Goal: Information Seeking & Learning: Learn about a topic

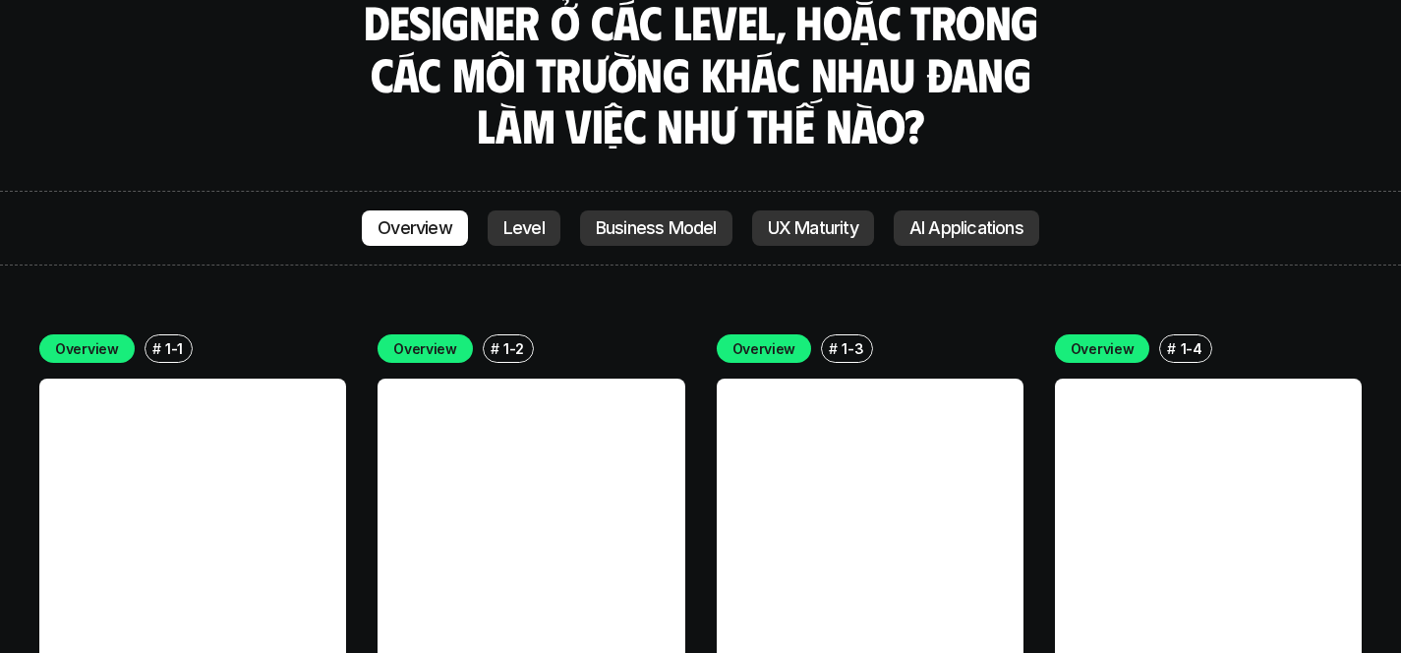
scroll to position [5378, 0]
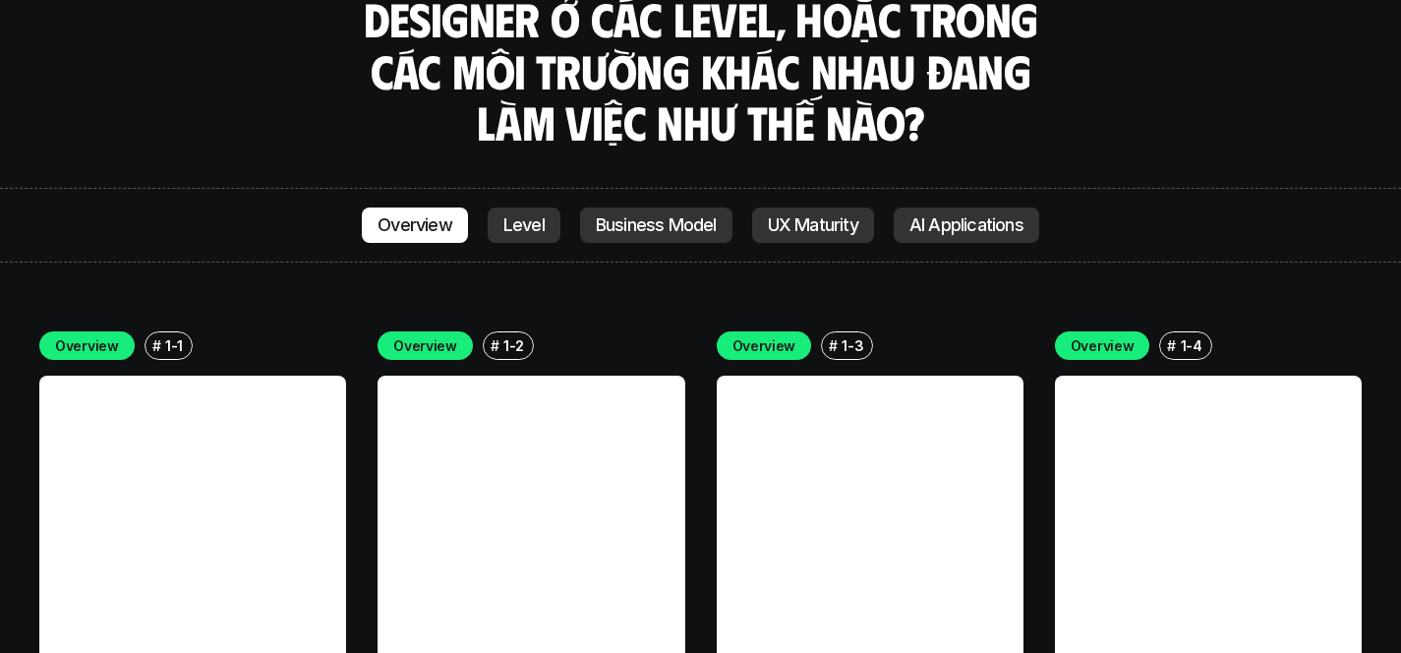
click at [505, 215] on p "Level" at bounding box center [523, 225] width 41 height 20
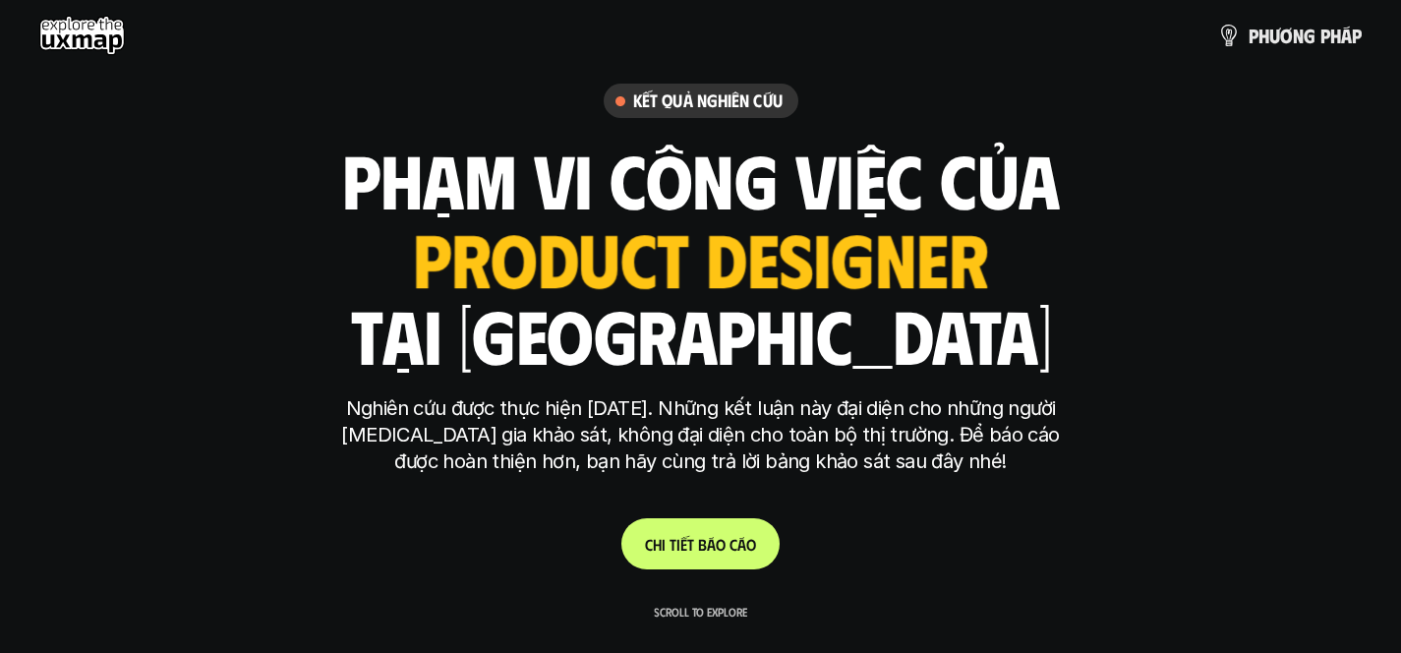
click at [704, 535] on span "b" at bounding box center [702, 544] width 9 height 19
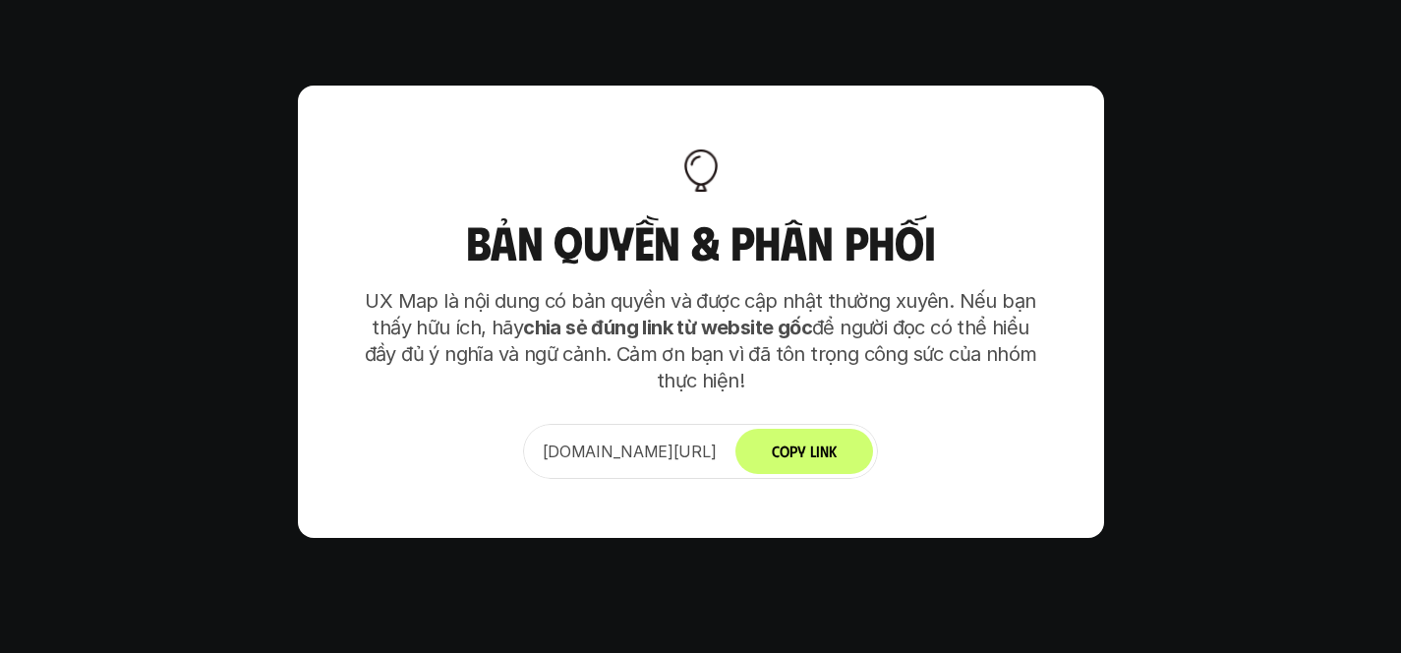
scroll to position [12303, 0]
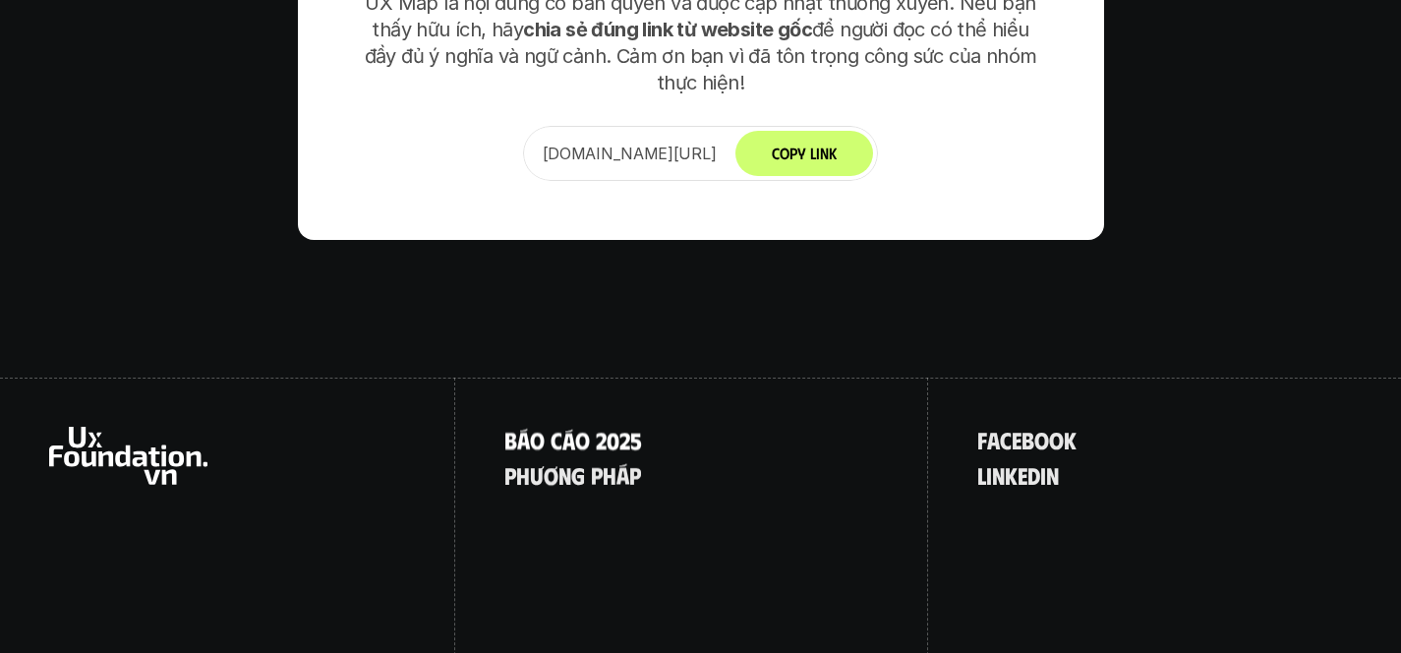
click at [582, 427] on p "B á o c á o 2 0 2 5" at bounding box center [573, 440] width 138 height 26
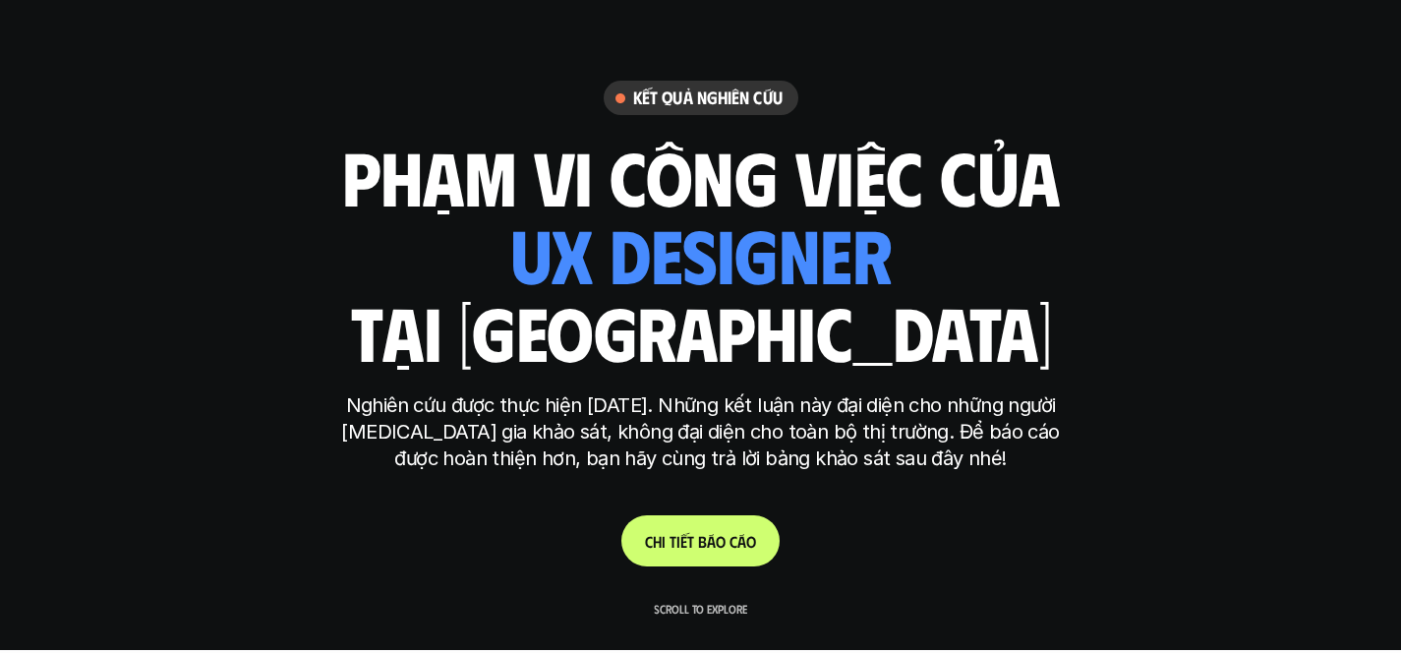
scroll to position [4, 0]
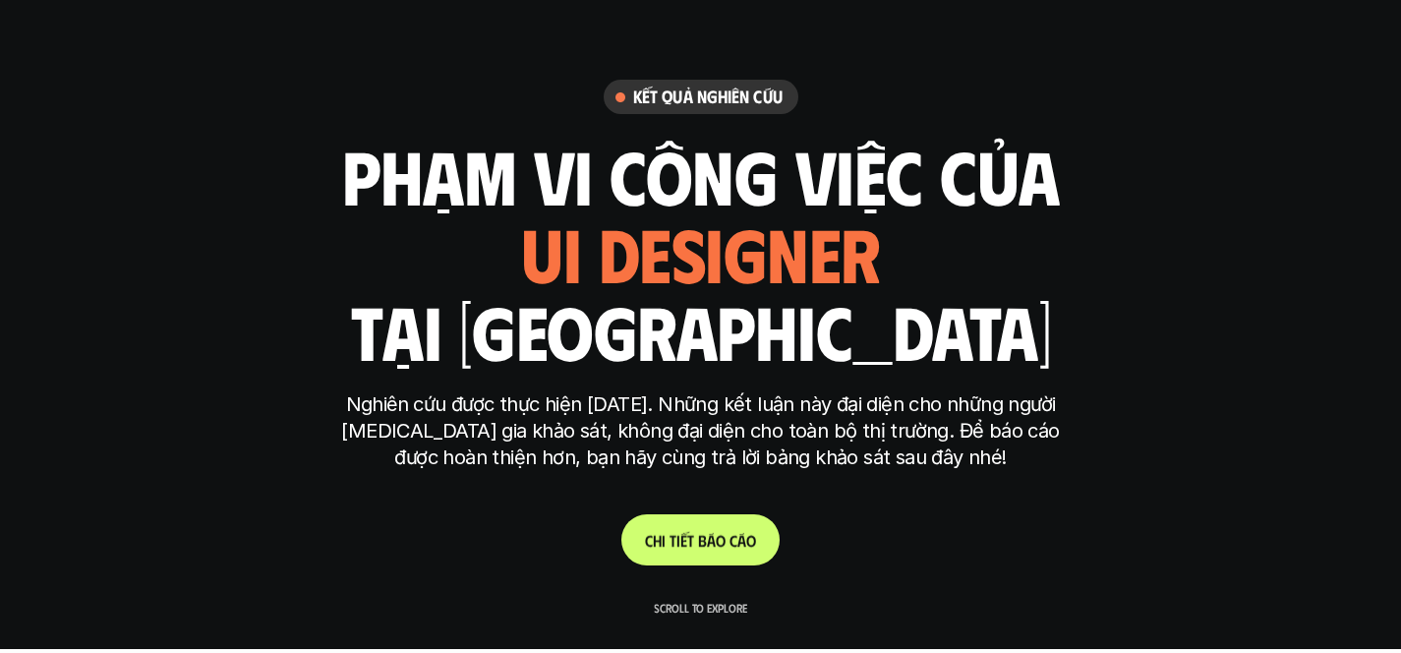
click at [709, 539] on p "C h i t i ế t b á o c á o" at bounding box center [700, 540] width 111 height 19
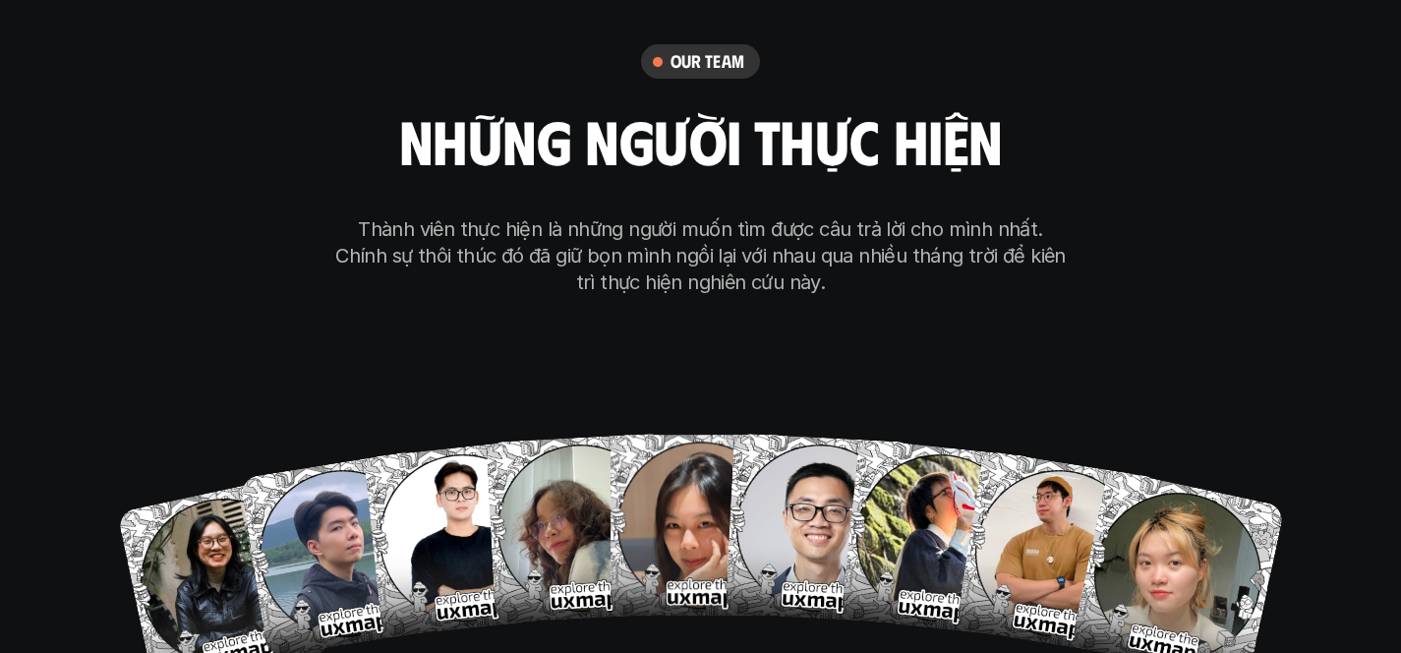
scroll to position [12303, 0]
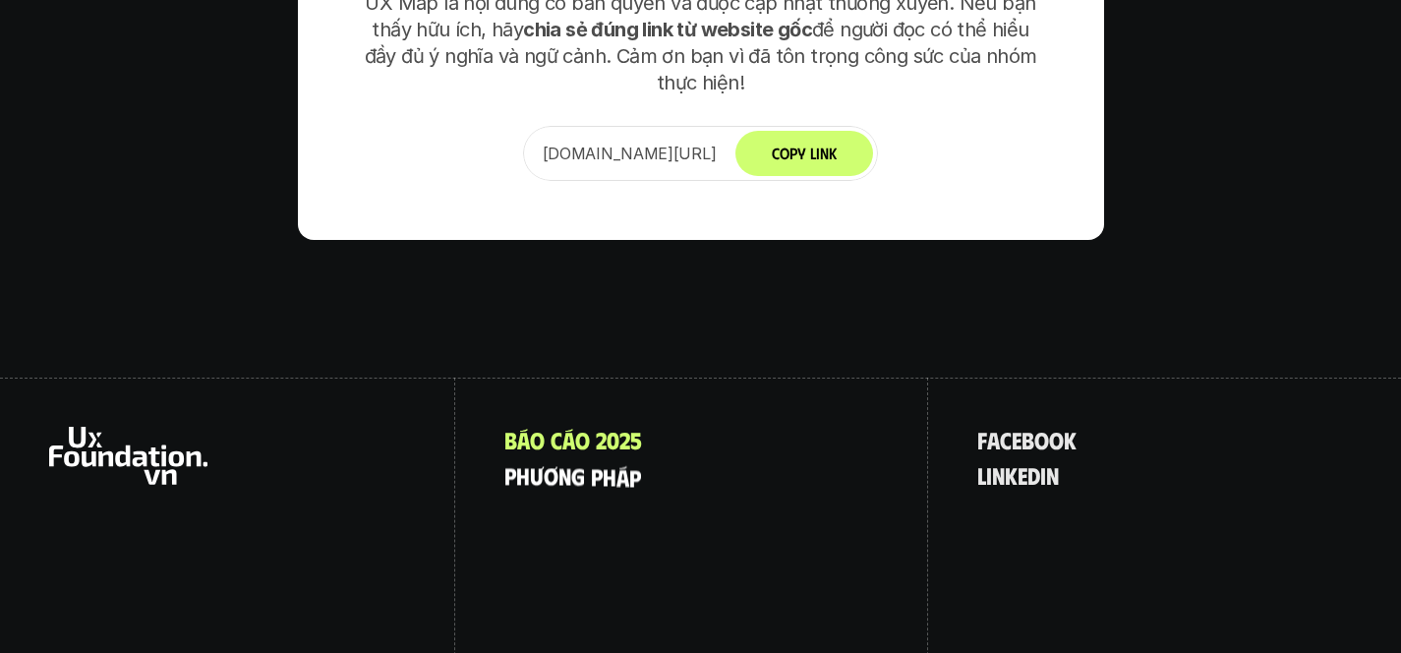
click at [586, 462] on p "p h ư ơ n g p h á p" at bounding box center [572, 475] width 137 height 26
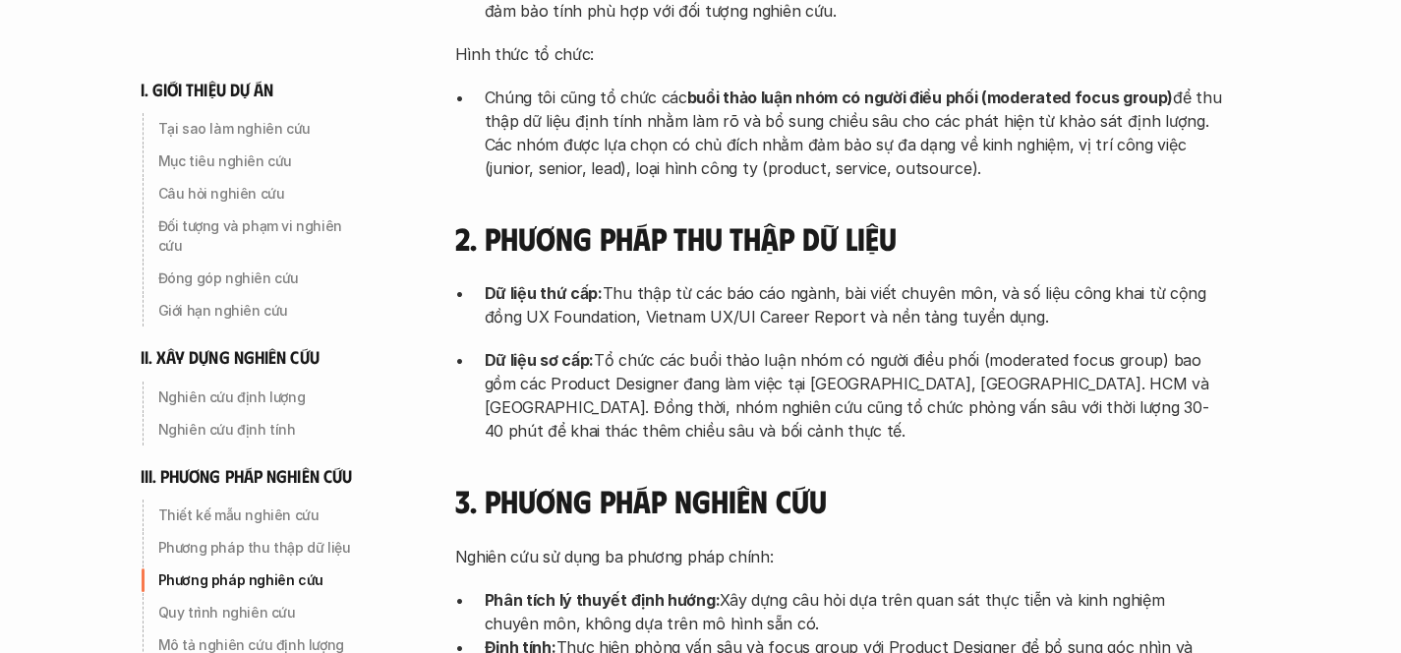
scroll to position [5093, 0]
